Goal: Task Accomplishment & Management: Use online tool/utility

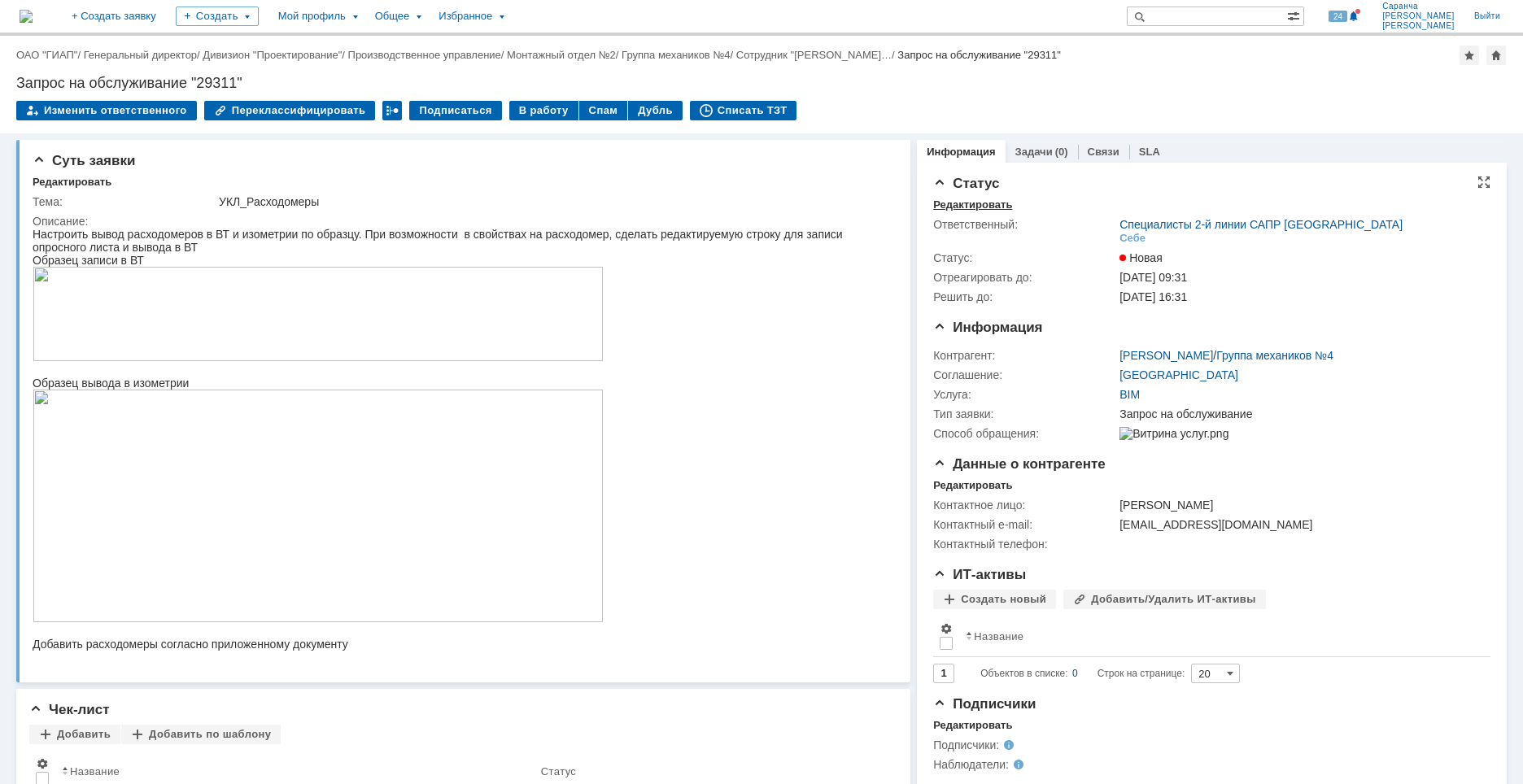
click at [975, 200] on div "Редактировать" at bounding box center [972, 204] width 79 height 13
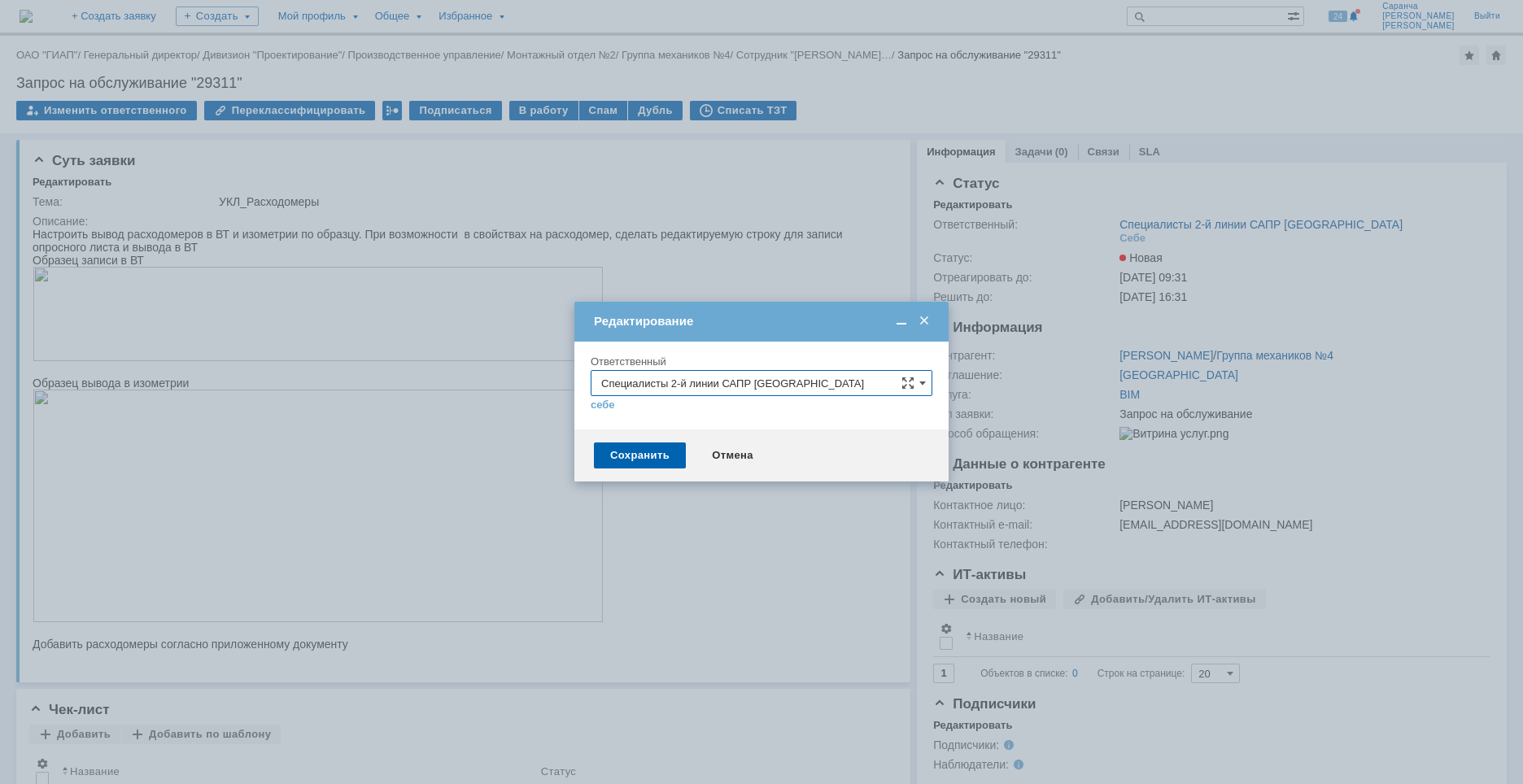
click at [768, 381] on input "Специалисты 2-й линии САПР [GEOGRAPHIC_DATA]" at bounding box center [762, 383] width 342 height 26
click at [694, 523] on span "[PERSON_NAME]" at bounding box center [762, 520] width 321 height 13
type input "[PERSON_NAME]"
click at [660, 447] on div "Сохранить" at bounding box center [640, 455] width 92 height 26
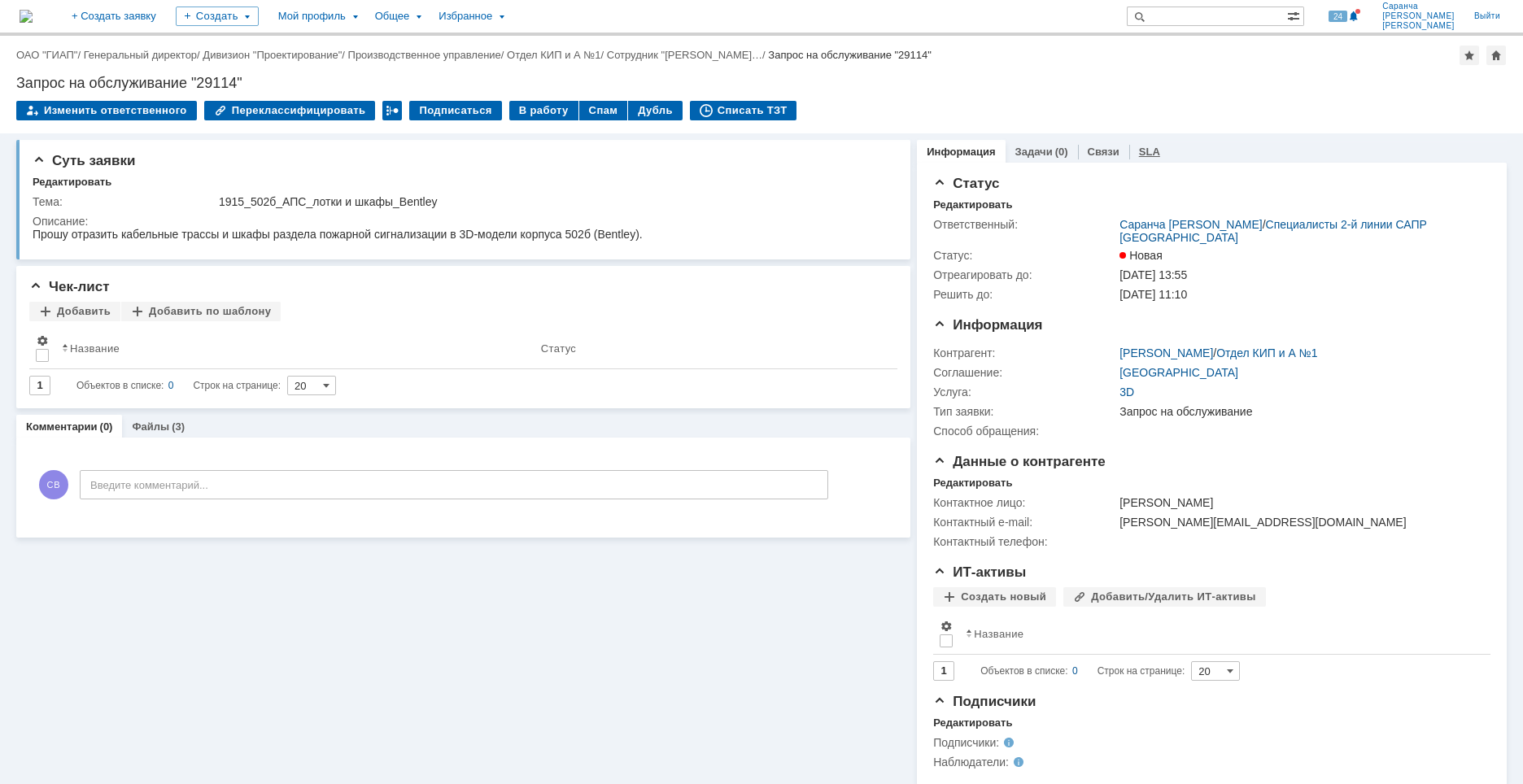
click at [1139, 154] on link "SLA" at bounding box center [1149, 152] width 21 height 12
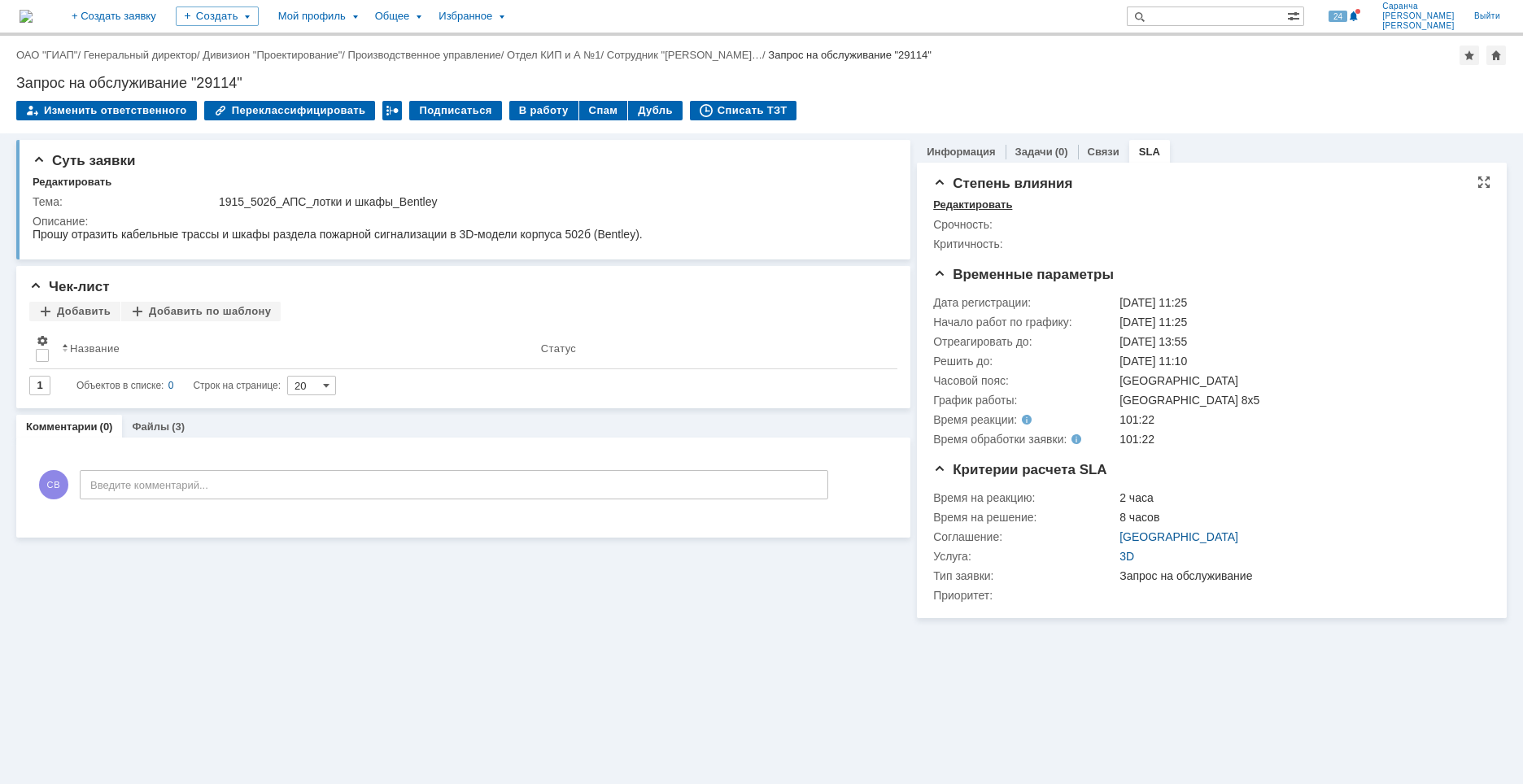
click at [996, 210] on div "Редактировать" at bounding box center [972, 204] width 79 height 13
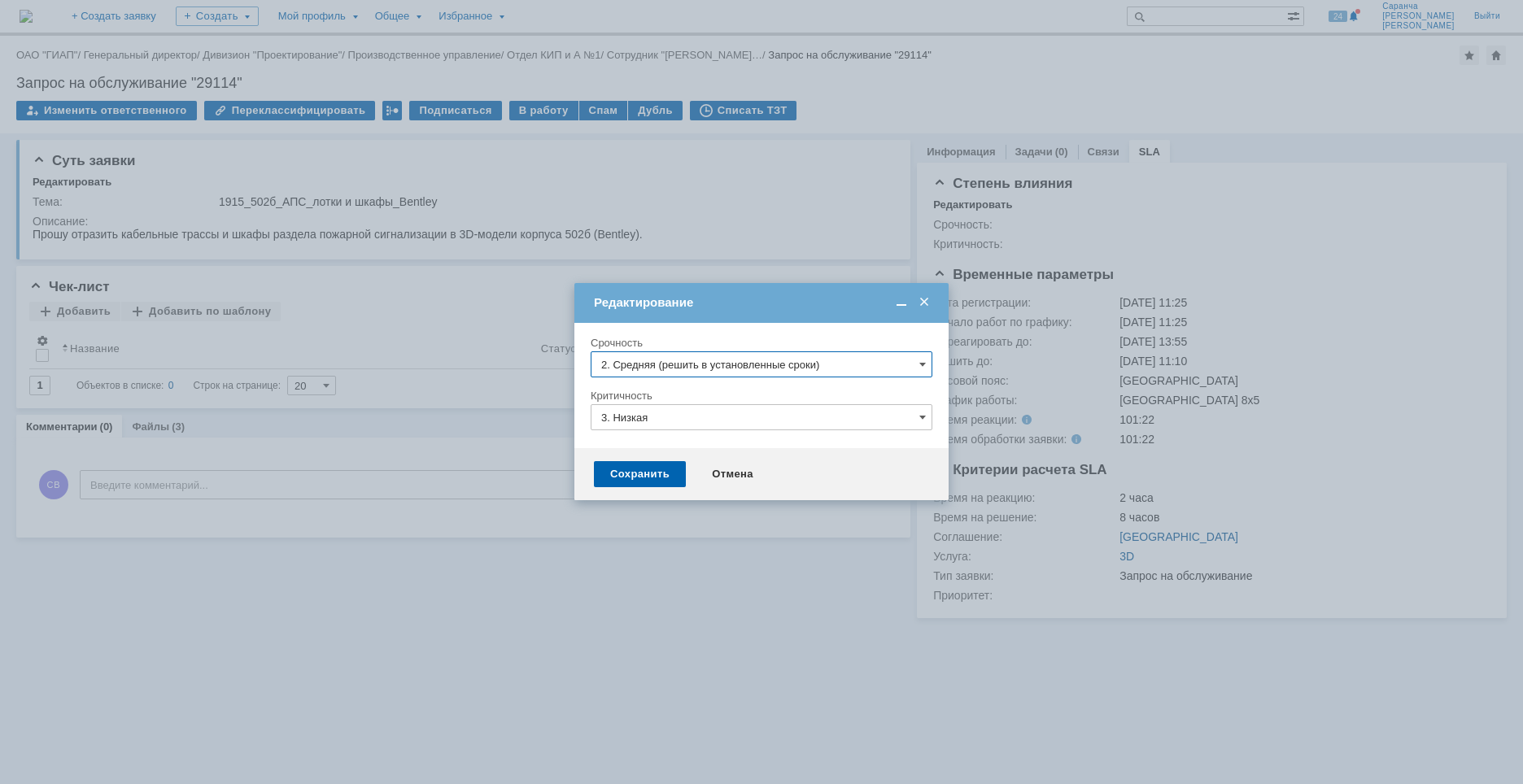
click at [760, 361] on input "2. Средняя (решить в установленные сроки)" at bounding box center [762, 364] width 342 height 26
click at [691, 471] on span "3. Низкая (готовы подождать решение)" at bounding box center [762, 474] width 321 height 13
type input "3. Низкая (готовы подождать решение)"
click at [655, 473] on div "Сохранить" at bounding box center [640, 473] width 92 height 26
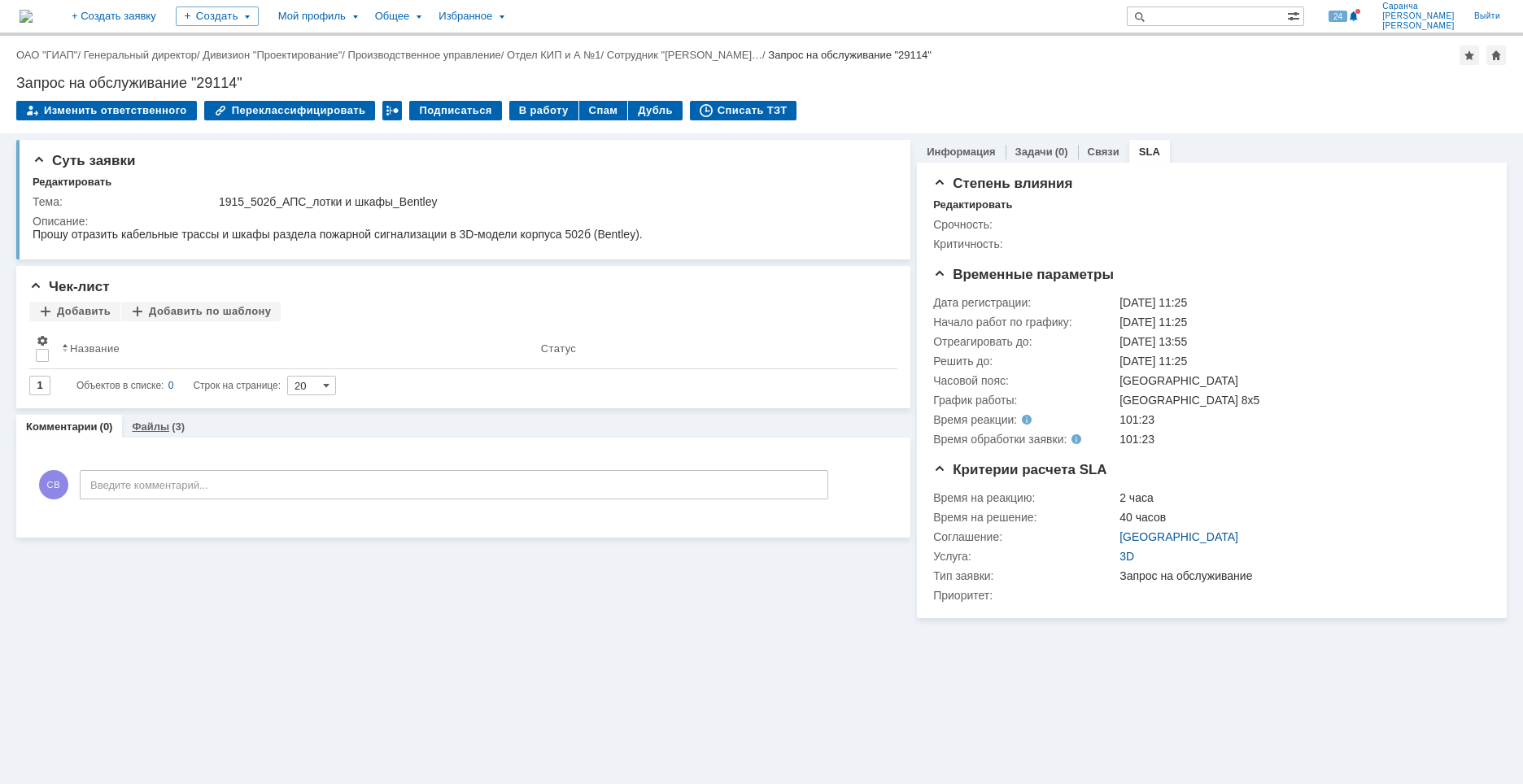
click at [145, 431] on link "Файлы" at bounding box center [150, 426] width 37 height 12
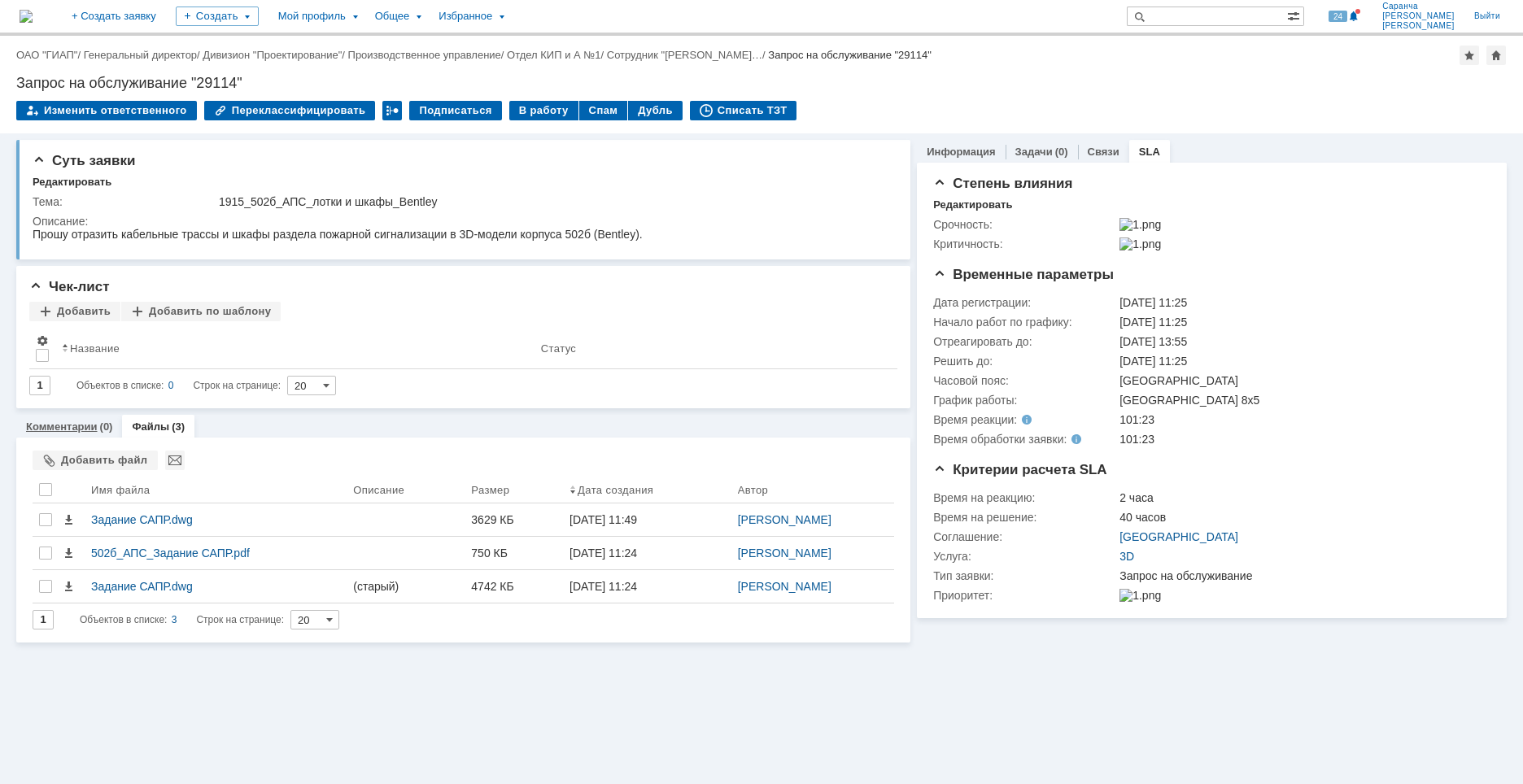
click at [74, 431] on link "Комментарии" at bounding box center [62, 426] width 71 height 12
